Goal: Book appointment/travel/reservation

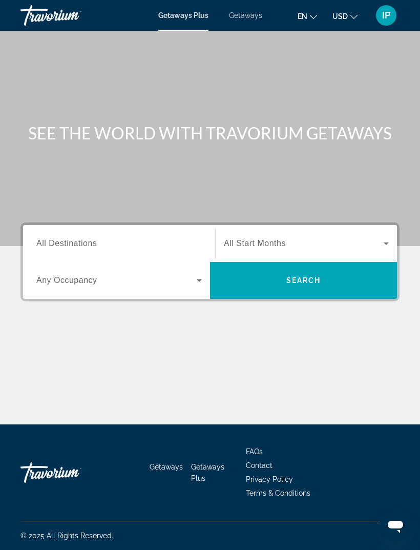
click at [86, 248] on span "All Destinations" at bounding box center [66, 243] width 60 height 9
click at [86, 248] on input "Destination All Destinations" at bounding box center [119, 244] width 166 height 12
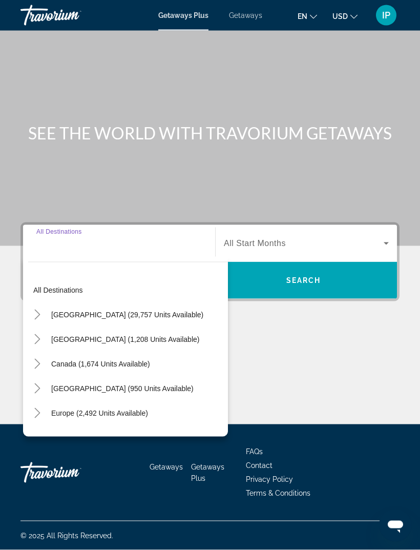
scroll to position [33, 0]
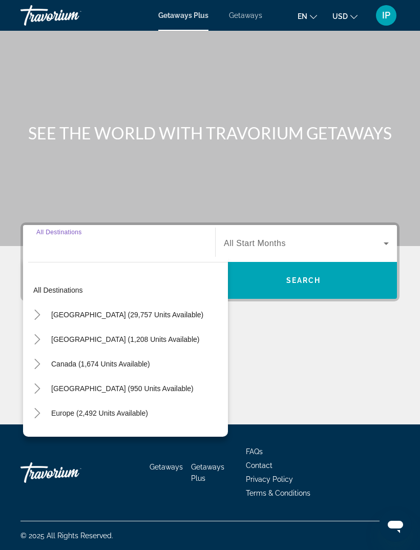
click at [40, 310] on icon "Toggle United States (29,757 units available)" at bounding box center [37, 315] width 10 height 10
click at [51, 383] on icon "Toggle California (2,138 units available)" at bounding box center [48, 388] width 10 height 10
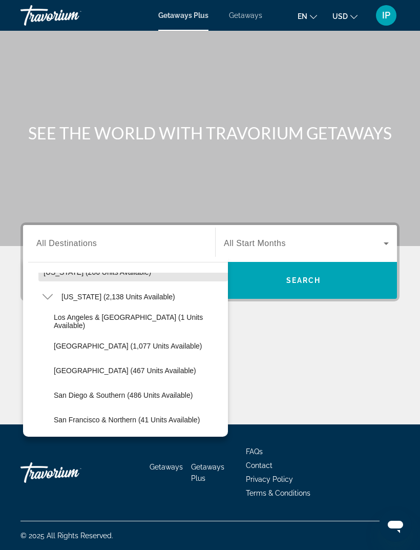
scroll to position [94, 0]
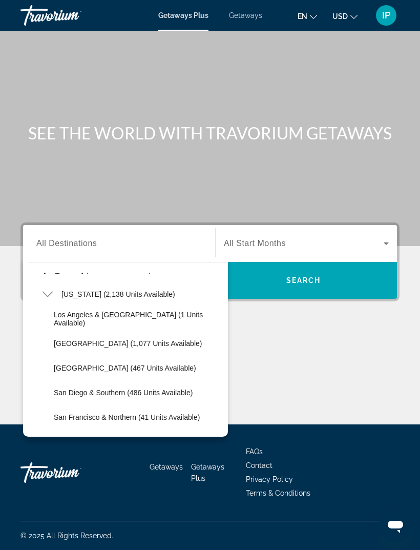
click at [105, 388] on span "San Diego & Southern (486 units available)" at bounding box center [123, 392] width 139 height 8
type input "**********"
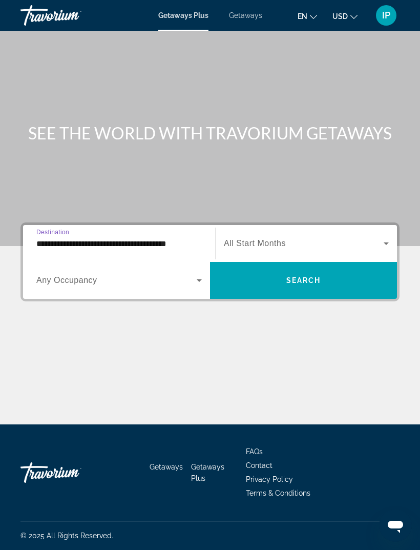
click at [313, 237] on span "Search widget" at bounding box center [304, 243] width 160 height 12
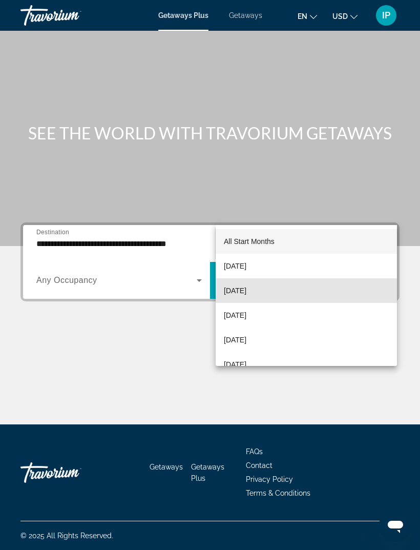
click at [247, 291] on span "[DATE]" at bounding box center [235, 290] width 23 height 12
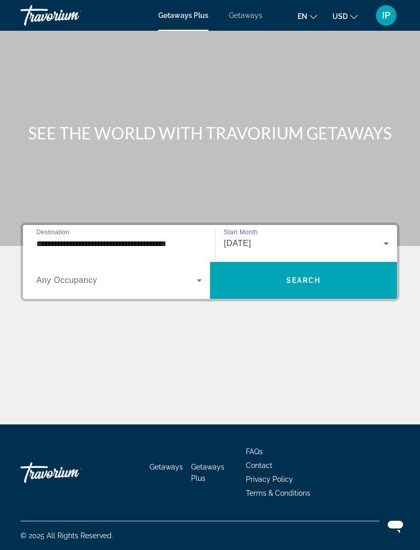
click at [191, 274] on span "Search widget" at bounding box center [116, 280] width 160 height 12
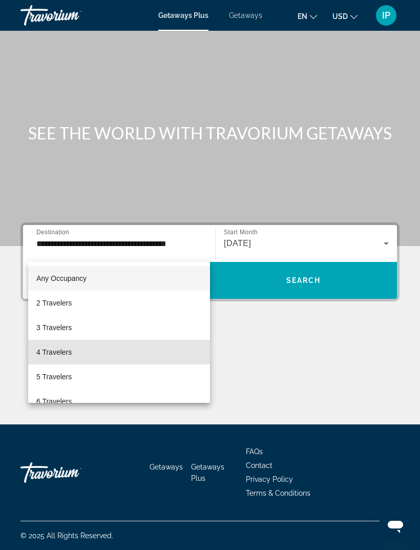
click at [73, 355] on mat-option "4 Travelers" at bounding box center [119, 352] width 182 height 25
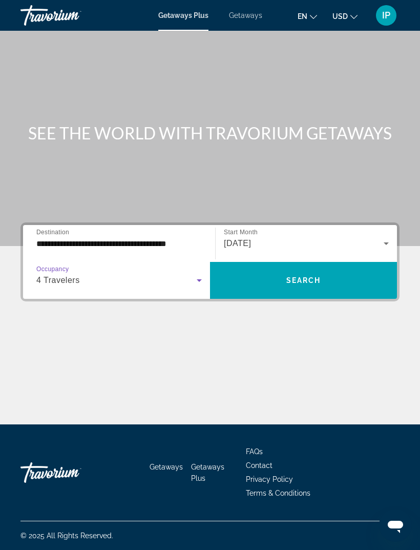
click at [305, 276] on span "Search" at bounding box center [304, 280] width 35 height 8
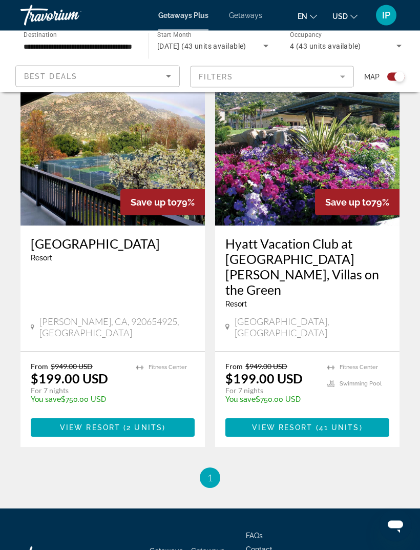
scroll to position [291, 0]
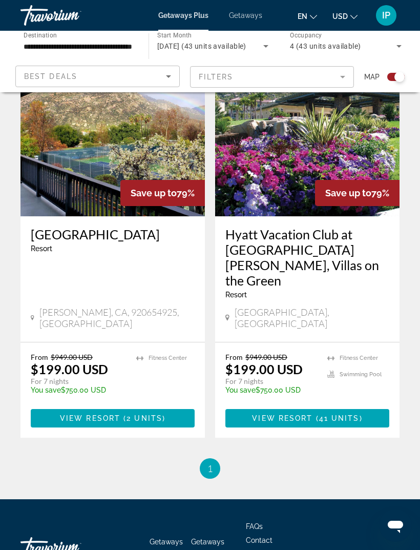
click at [295, 177] on img "Main content" at bounding box center [307, 134] width 185 height 164
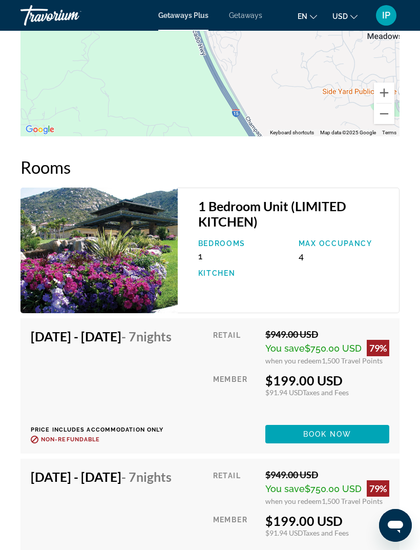
scroll to position [2130, 0]
